Goal: Information Seeking & Learning: Learn about a topic

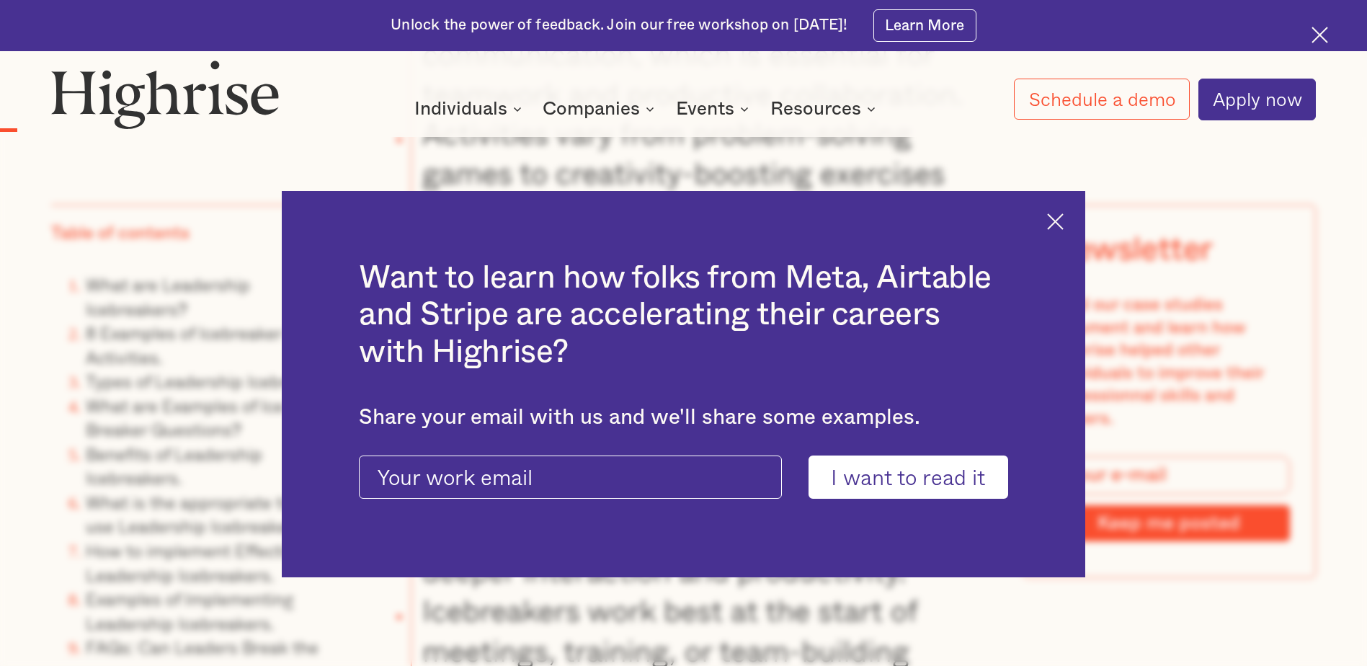
scroll to position [2234, 0]
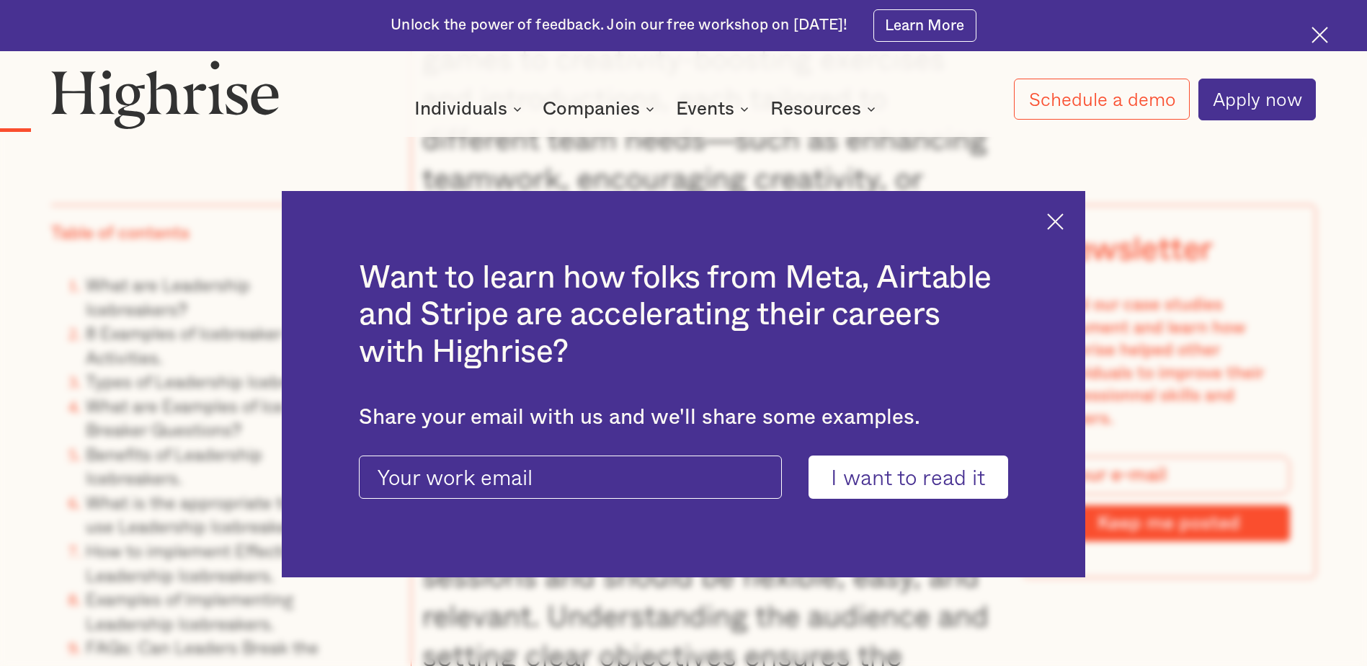
click at [1055, 221] on img at bounding box center [1055, 221] width 17 height 17
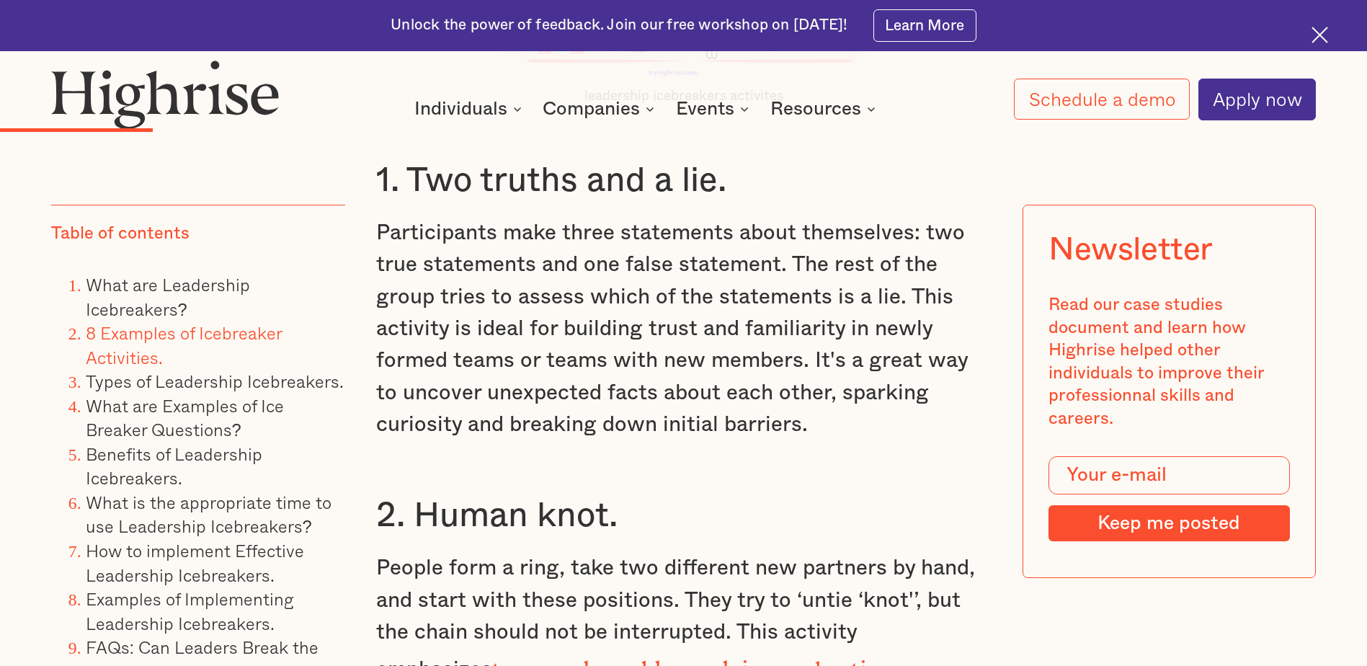
scroll to position [4180, 0]
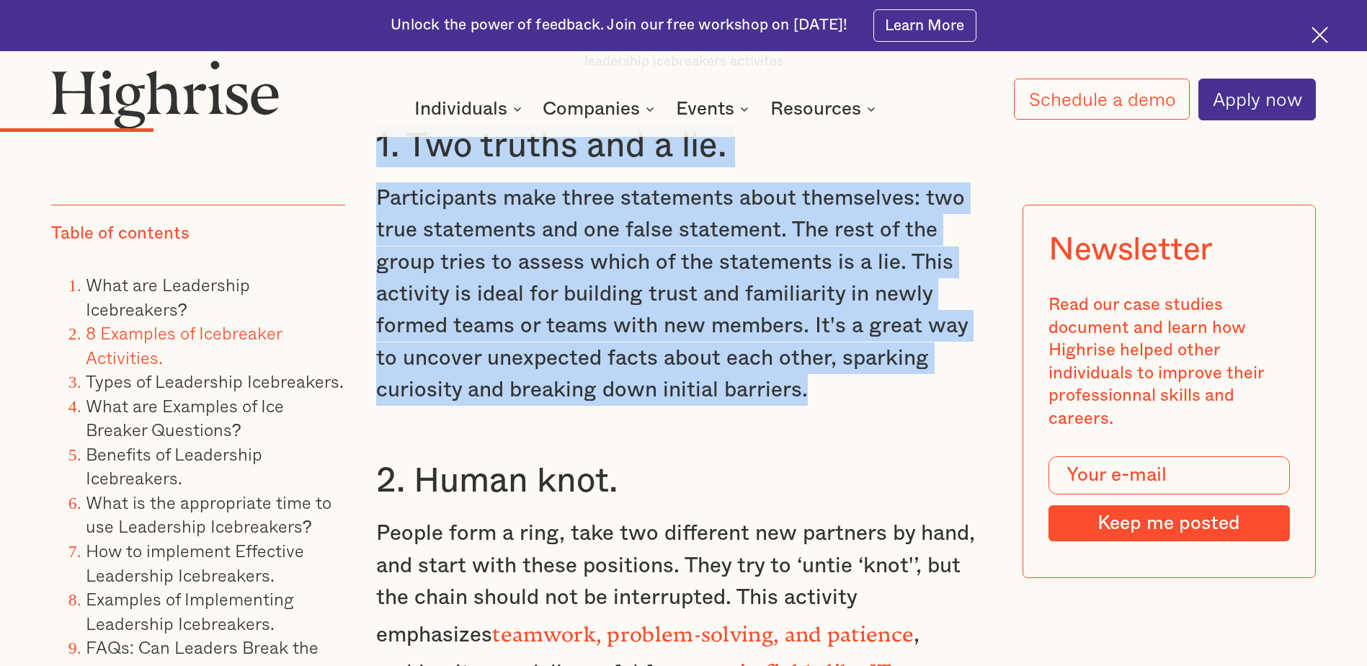
drag, startPoint x: 378, startPoint y: 151, endPoint x: 878, endPoint y: 396, distance: 556.7
drag, startPoint x: 878, startPoint y: 396, endPoint x: 703, endPoint y: 301, distance: 198.3
copy div "1. Two truths and a lie. Participants make three statements about themselves: t…"
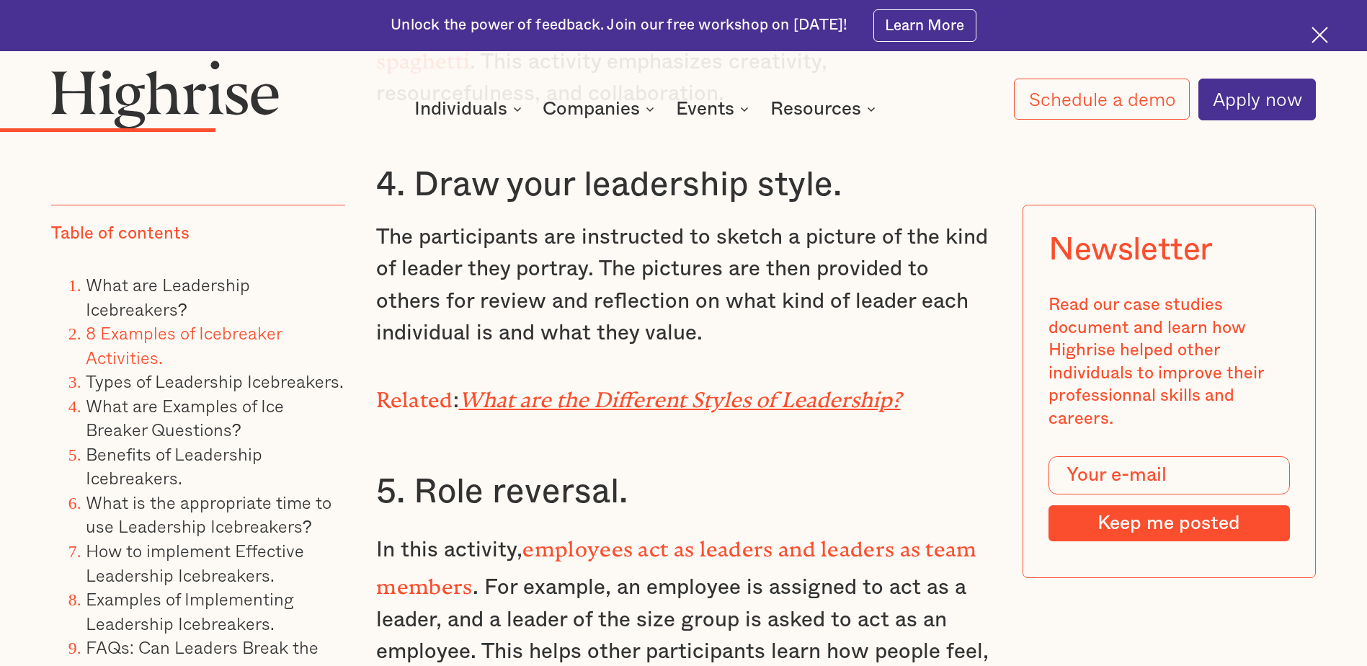
scroll to position [5117, 0]
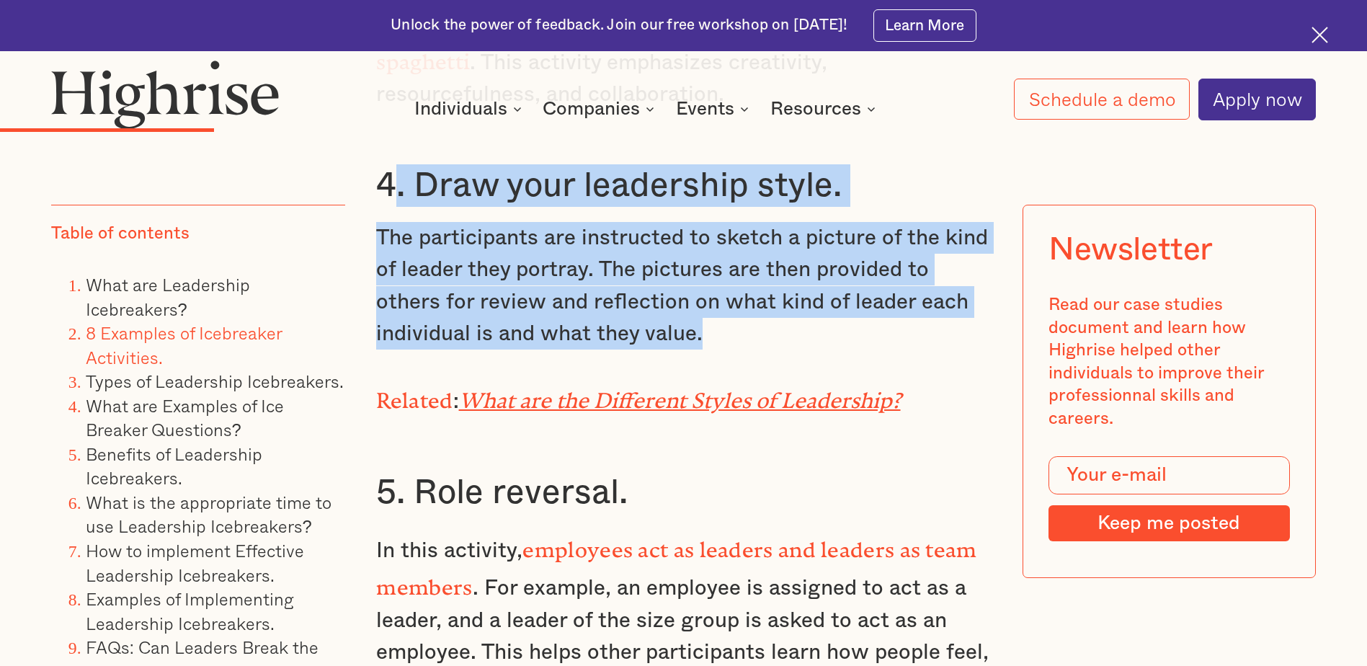
drag, startPoint x: 393, startPoint y: 159, endPoint x: 966, endPoint y: 321, distance: 595.3
copy div ". Draw your leadership style. The participants are instructed to sketch a pictu…"
drag, startPoint x: 1256, startPoint y: 186, endPoint x: 1208, endPoint y: 233, distance: 66.8
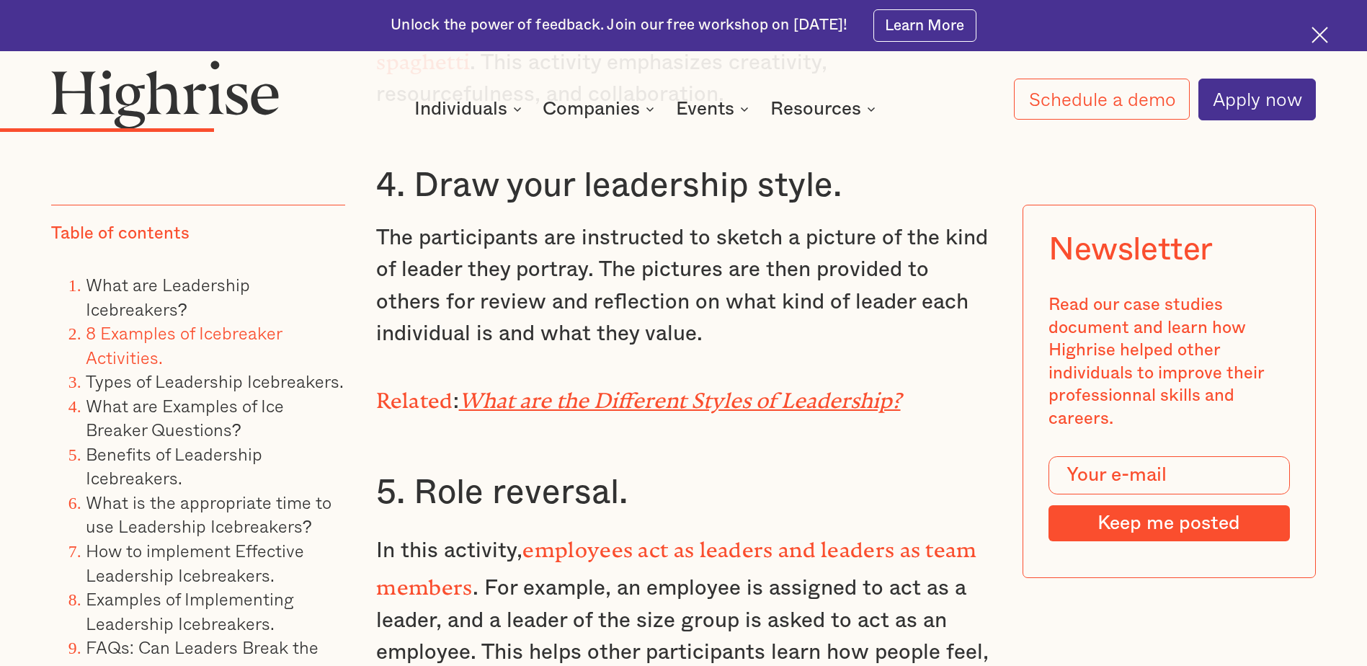
click at [745, 388] on em "What are the Different Styles of Leadership?" at bounding box center [680, 395] width 442 height 14
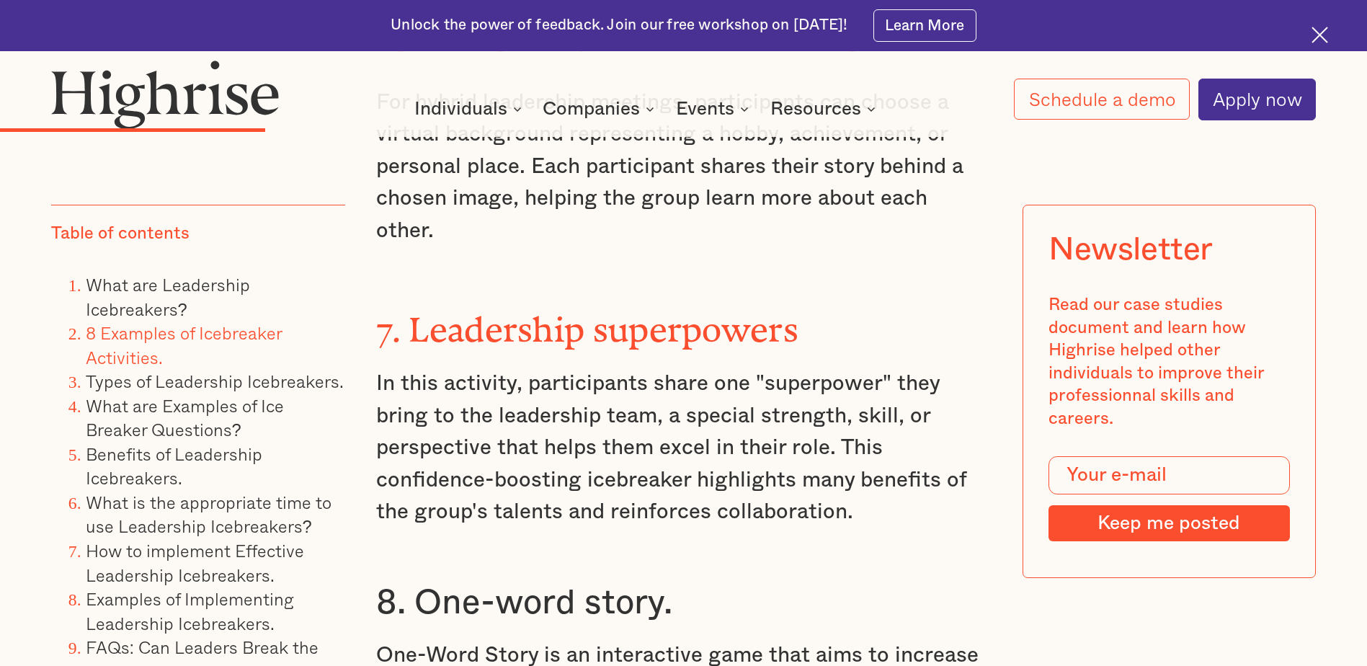
scroll to position [5982, 0]
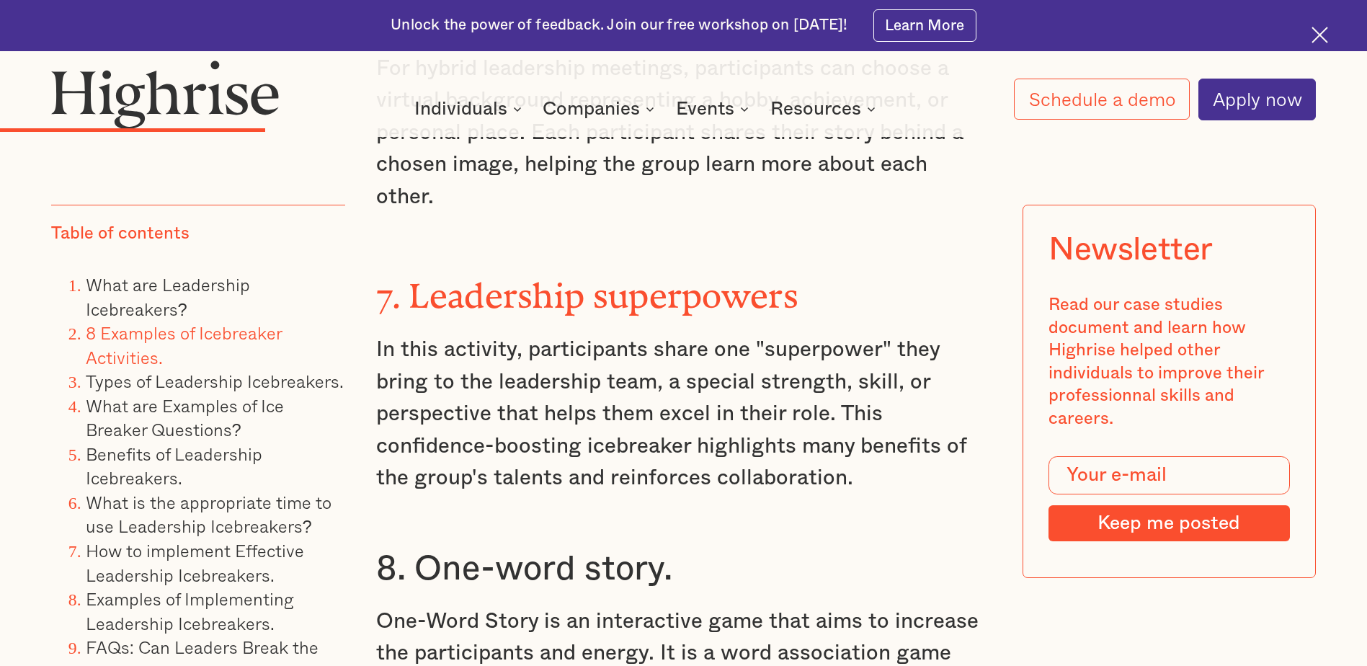
click at [515, 276] on strong "7. Leadership superpowers" at bounding box center [587, 287] width 422 height 22
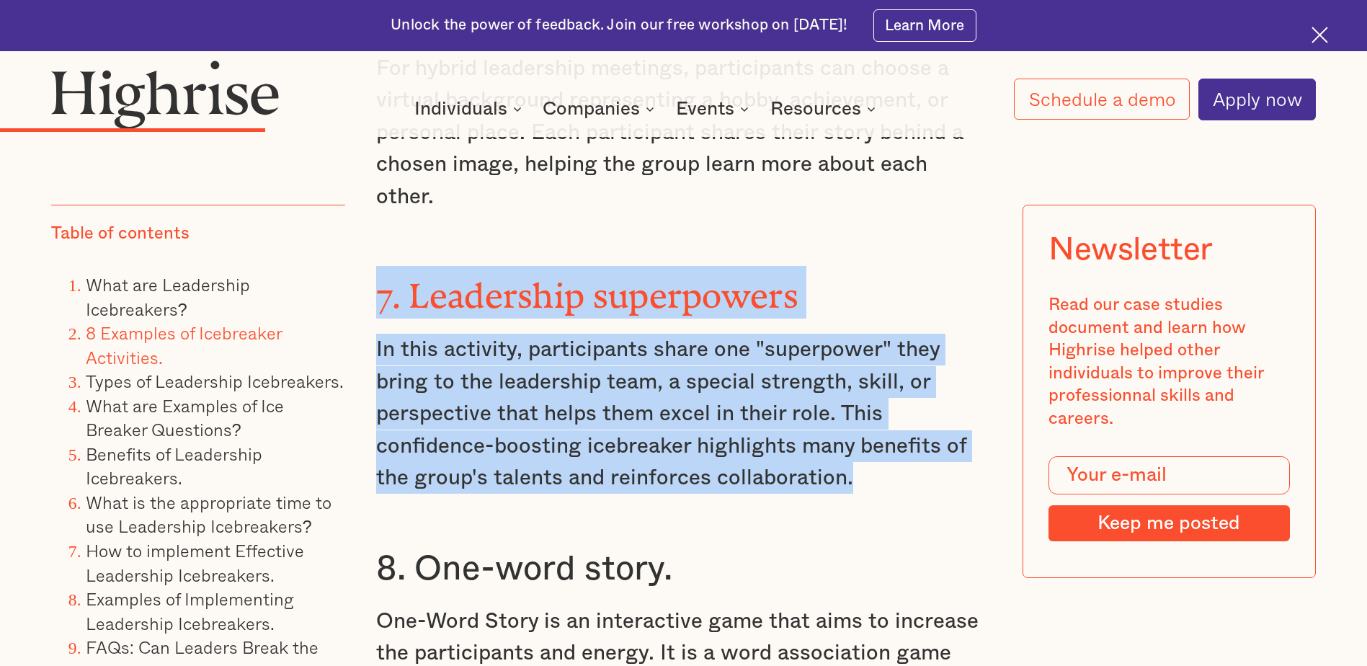
drag, startPoint x: 377, startPoint y: 221, endPoint x: 928, endPoint y: 398, distance: 578.5
drag, startPoint x: 928, startPoint y: 398, endPoint x: 834, endPoint y: 364, distance: 99.6
copy div "7. Leadership superpowers In this activity, participants share one "superpower"…"
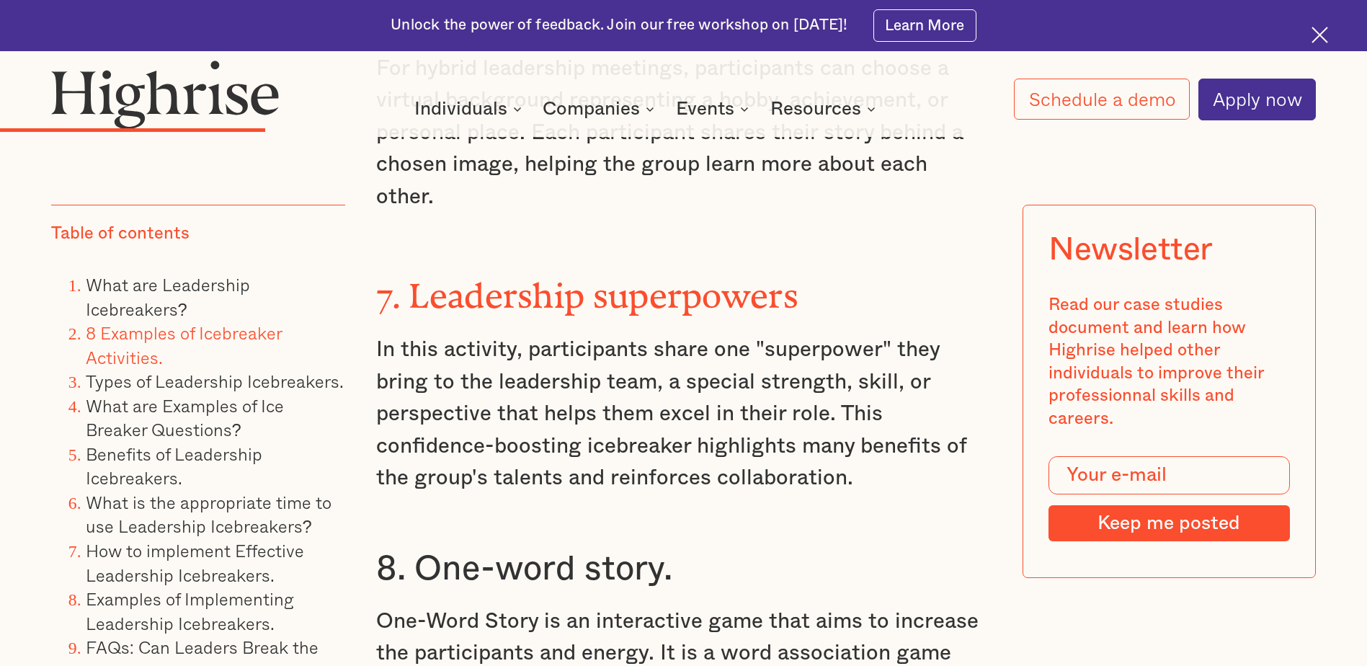
drag, startPoint x: 1030, startPoint y: 642, endPoint x: 1016, endPoint y: 632, distance: 17.6
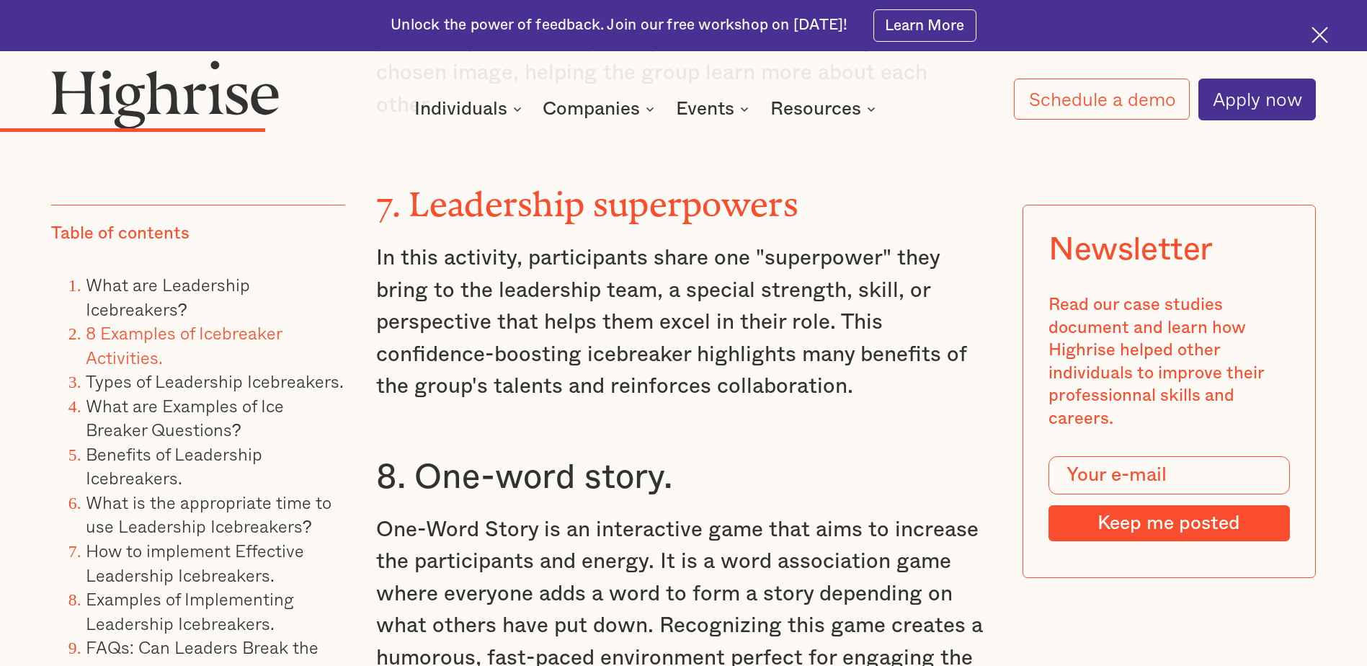
scroll to position [6198, 0]
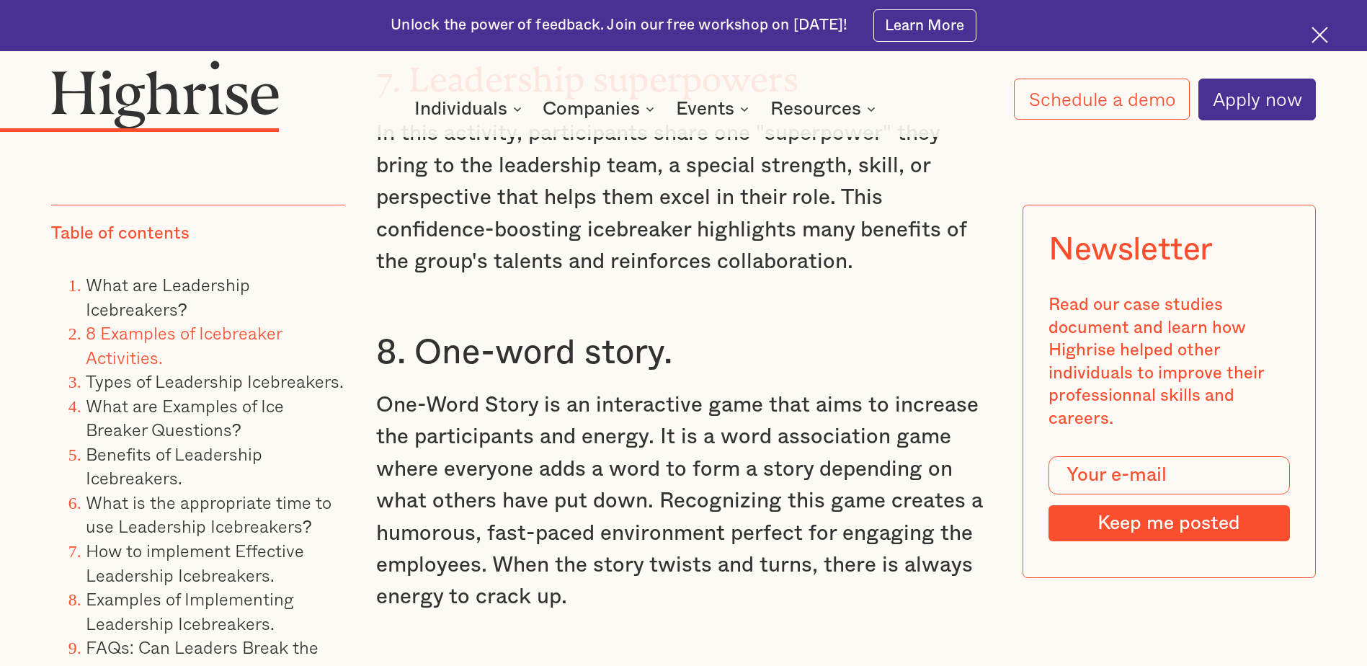
click at [376, 332] on h3 "8. One-word story." at bounding box center [683, 353] width 614 height 43
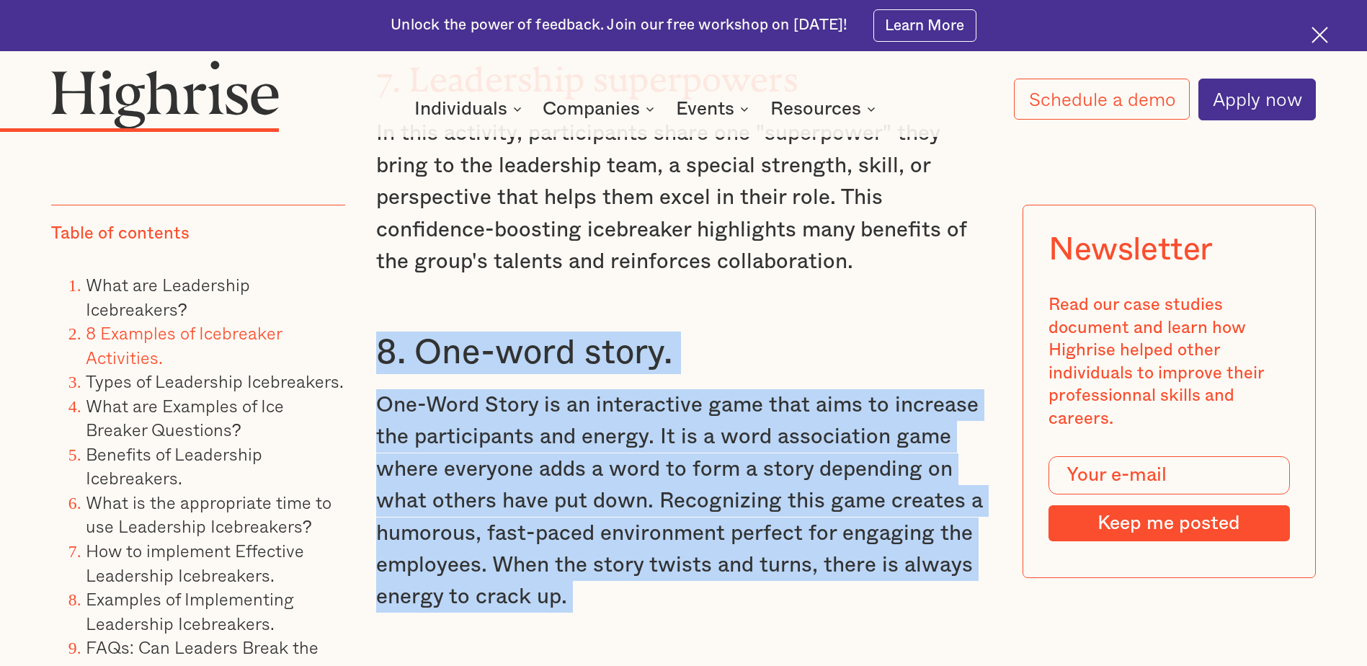
drag, startPoint x: 376, startPoint y: 278, endPoint x: 894, endPoint y: 524, distance: 573.5
drag, startPoint x: 894, startPoint y: 524, endPoint x: 835, endPoint y: 435, distance: 107.1
copy div "8. One-word story. One-Word Story is an interactive game that aims to increase …"
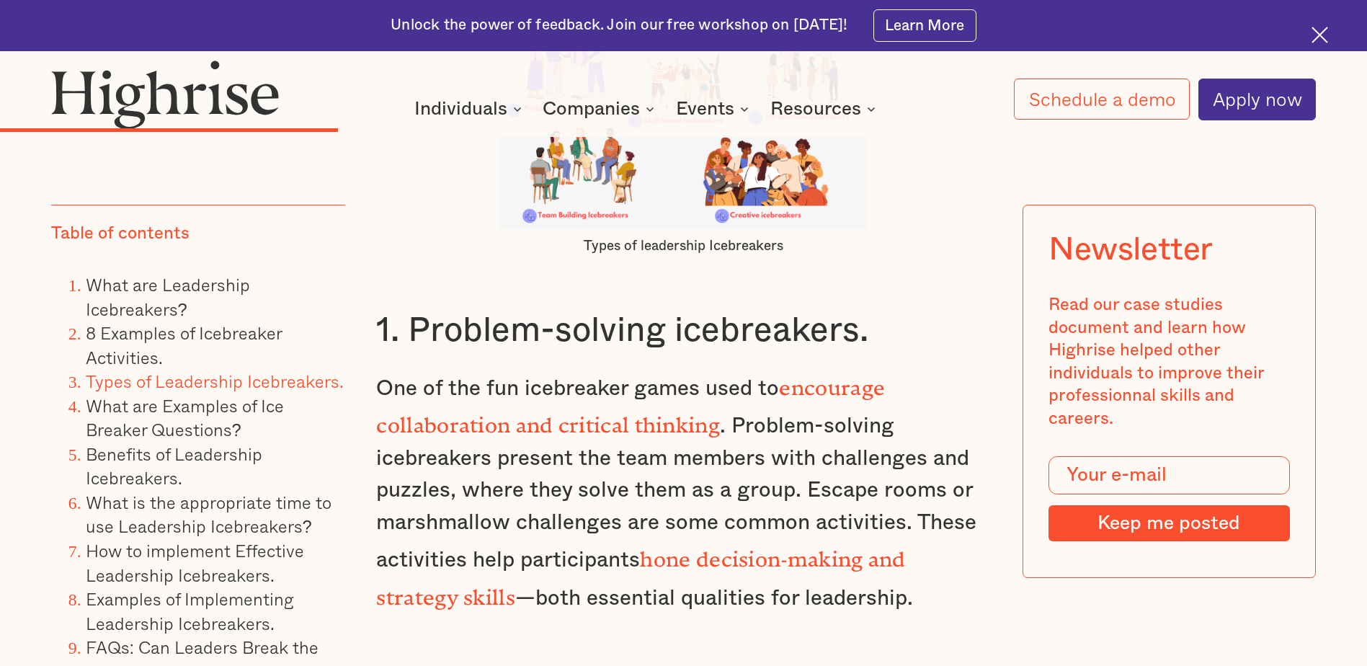
scroll to position [7135, 0]
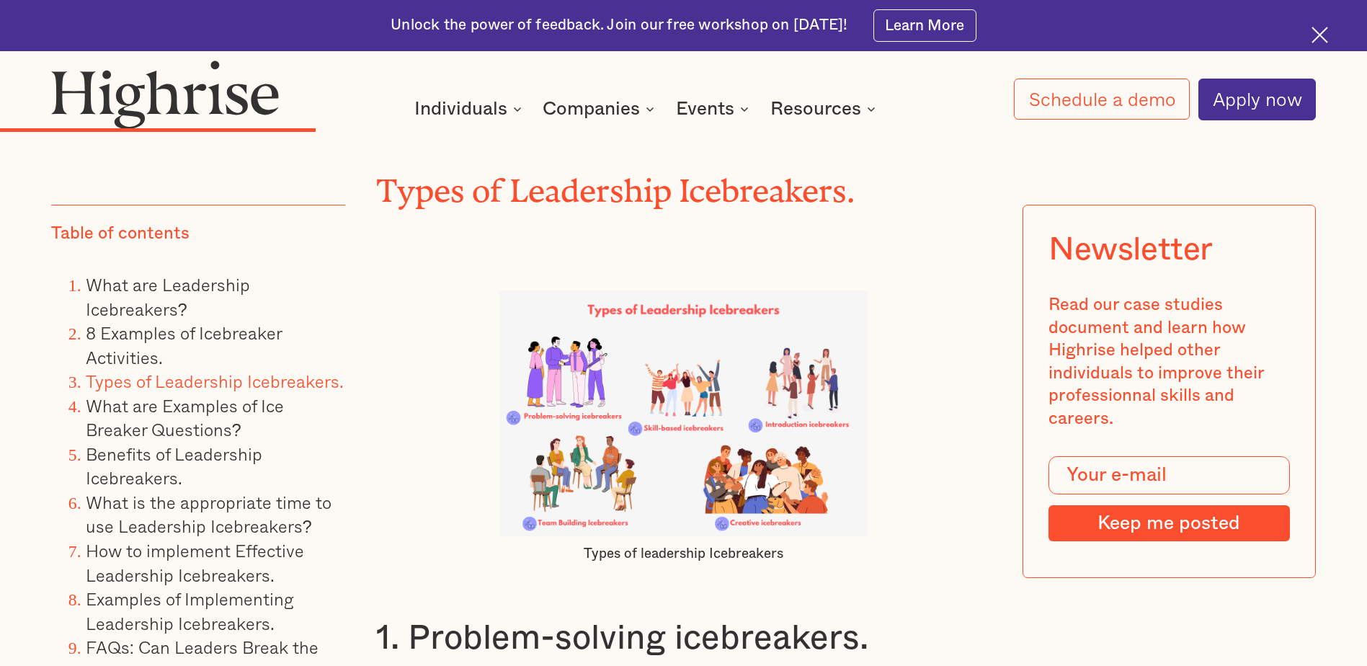
scroll to position [6775, 0]
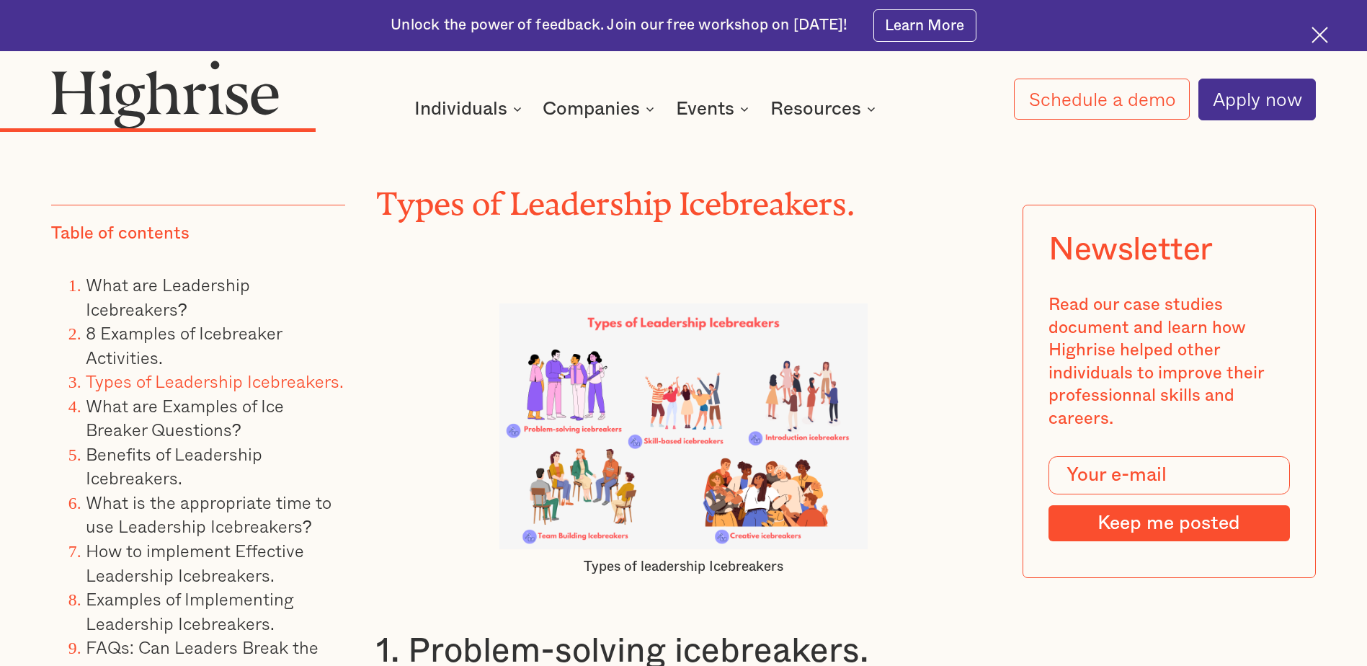
click at [560, 323] on img at bounding box center [683, 426] width 368 height 246
click at [575, 415] on img at bounding box center [683, 426] width 368 height 246
click at [784, 425] on img at bounding box center [683, 426] width 368 height 246
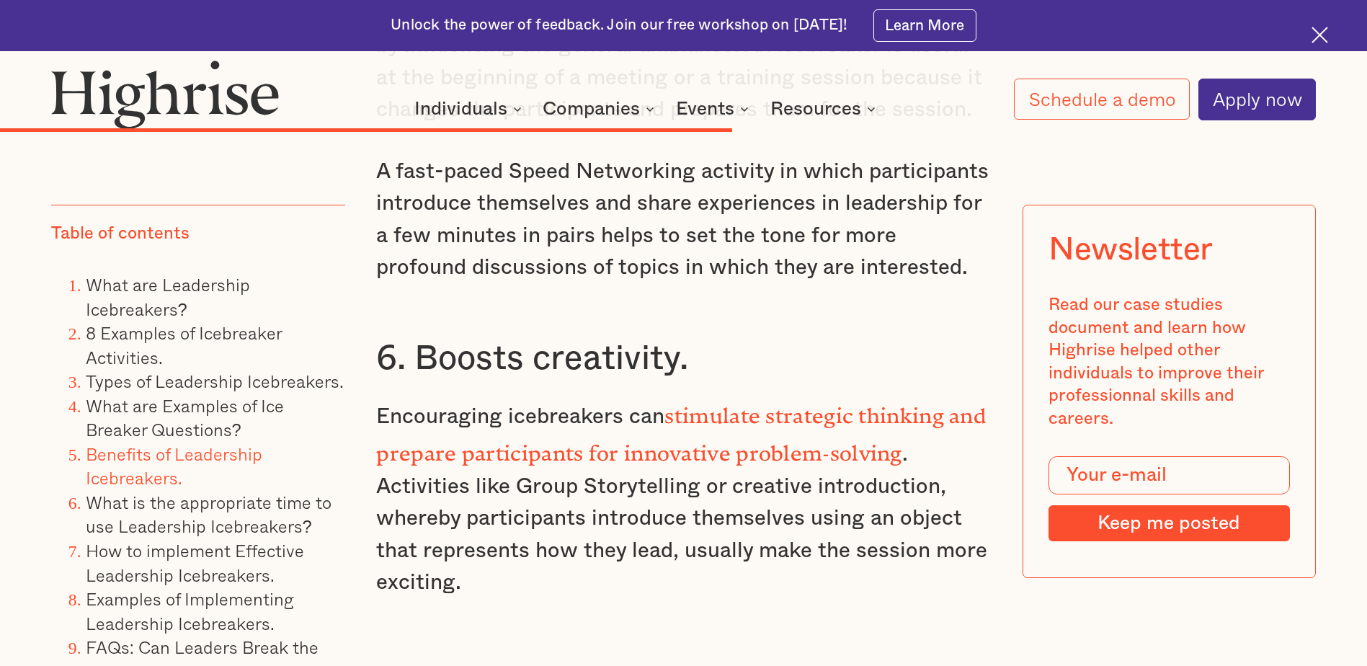
scroll to position [13478, 0]
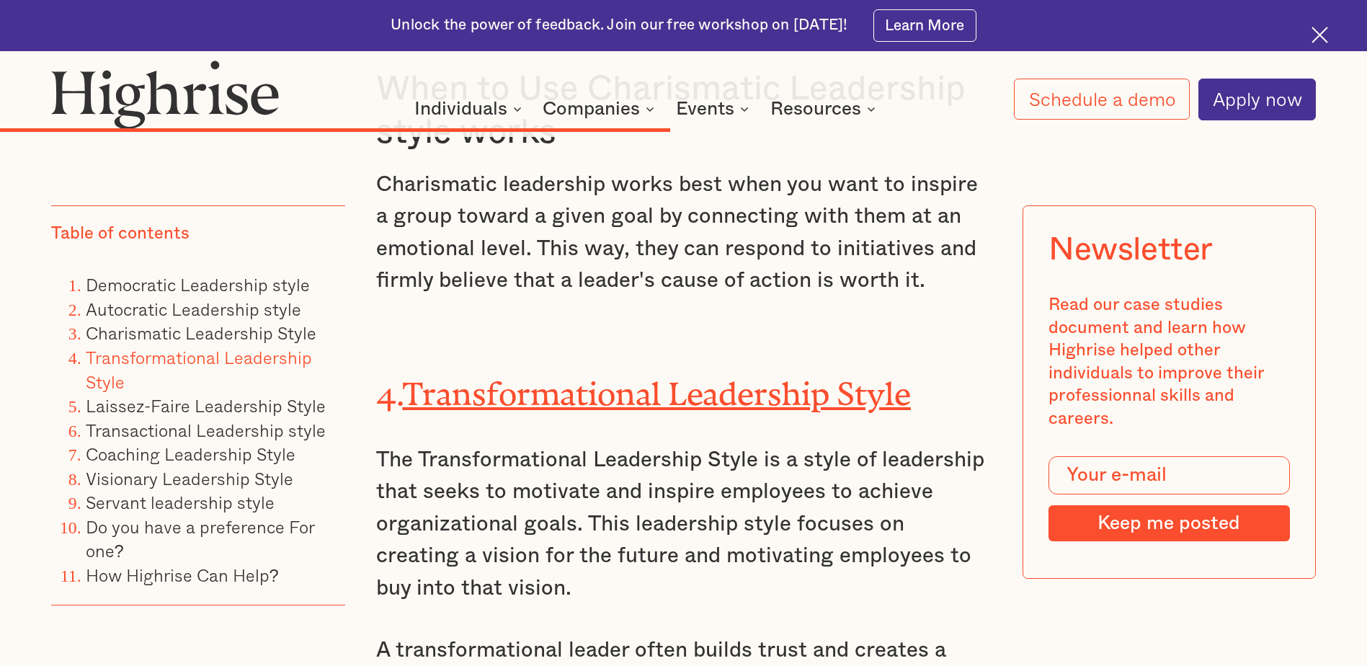
scroll to position [9946, 0]
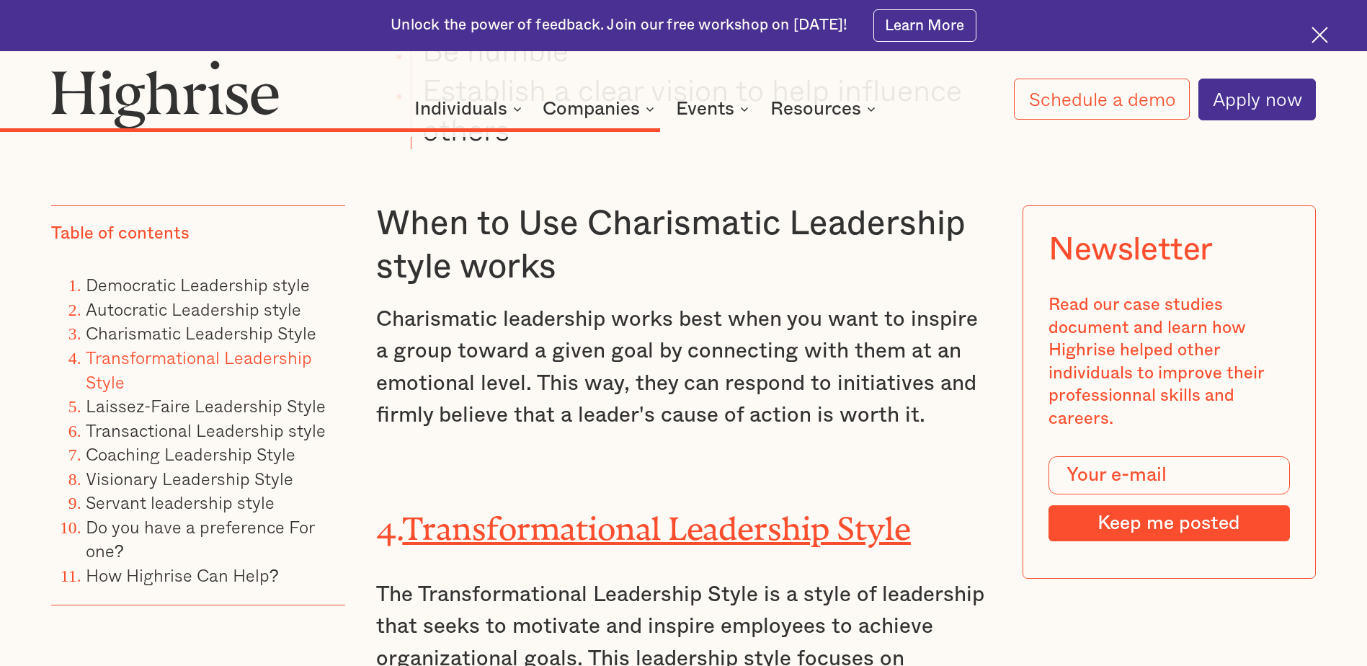
drag, startPoint x: 997, startPoint y: 69, endPoint x: 1023, endPoint y: 38, distance: 40.4
click at [997, 68] on div "How It Works Individuals Programs 1 Highrise Leader A 6-month program to grow l…" at bounding box center [683, 90] width 1367 height 61
